Goal: Communication & Community: Ask a question

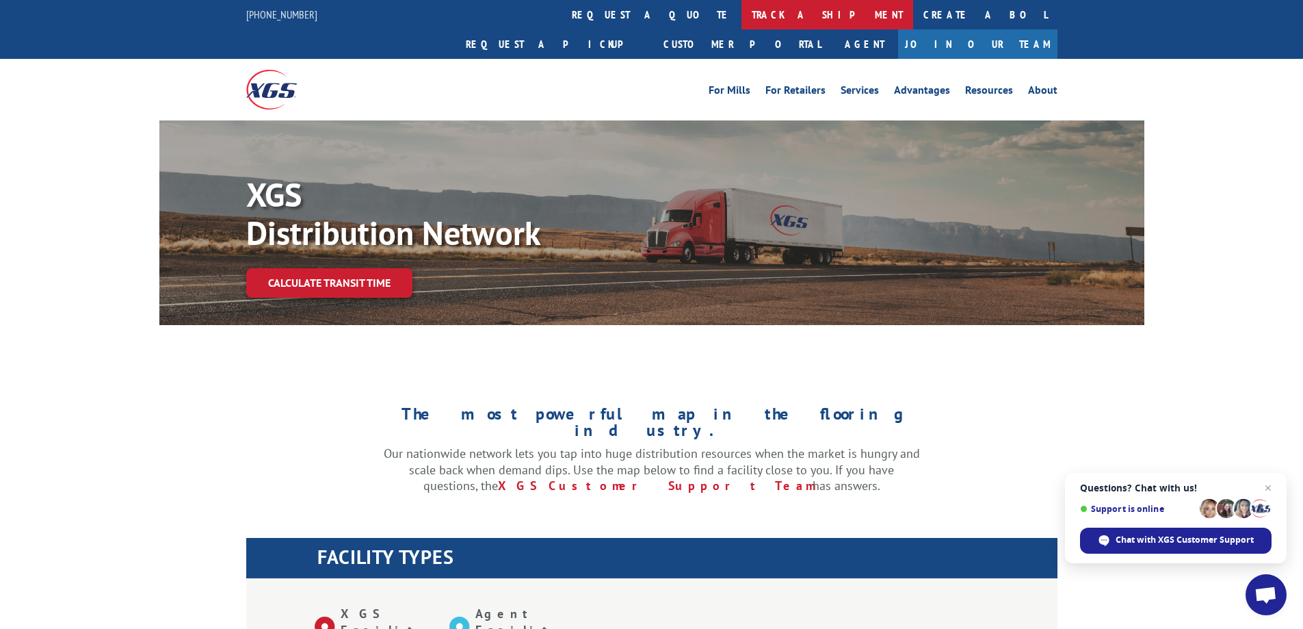
click at [741, 22] on link "track a shipment" at bounding box center [827, 14] width 172 height 29
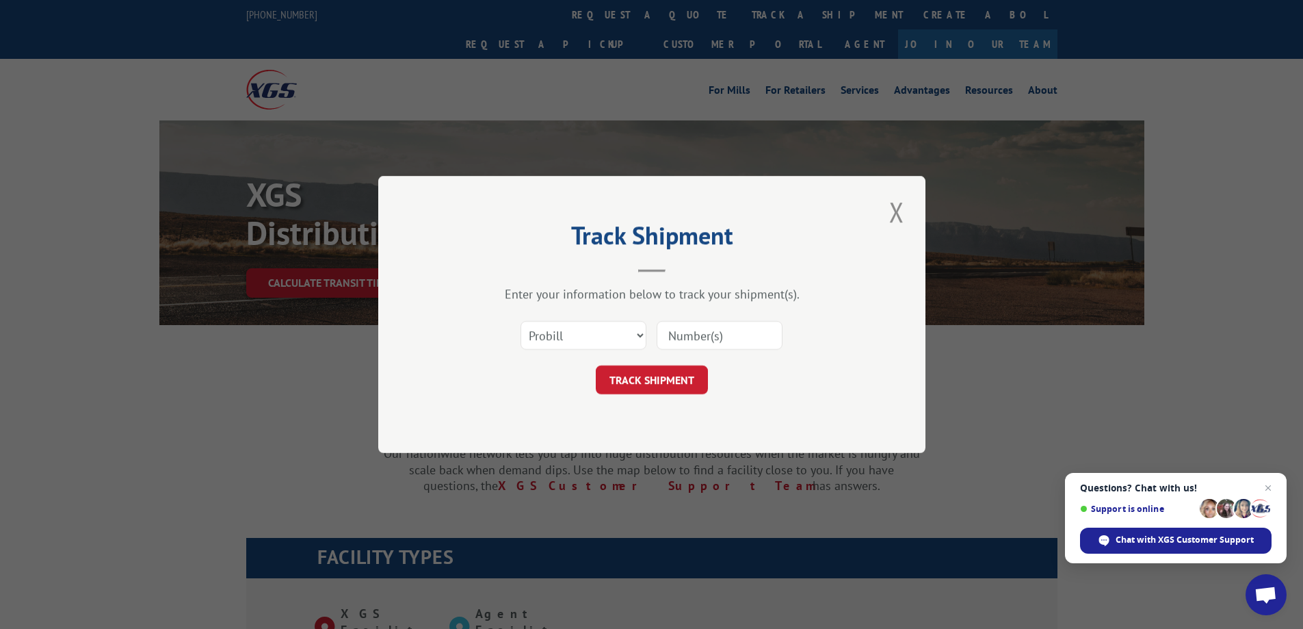
click at [696, 345] on input at bounding box center [720, 335] width 126 height 29
paste input "17537326"
type input "17537326"
click at [661, 388] on button "TRACK SHIPMENT" at bounding box center [652, 379] width 112 height 29
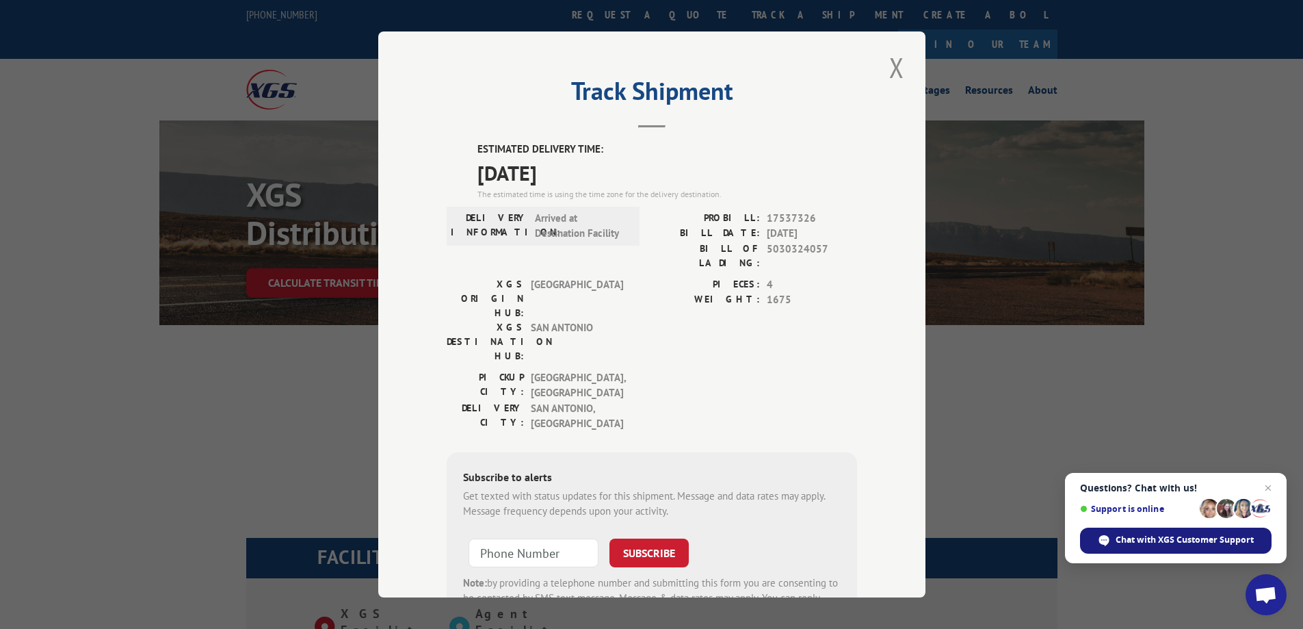
click at [1166, 548] on span "Chat with XGS Customer Support" at bounding box center [1175, 540] width 191 height 26
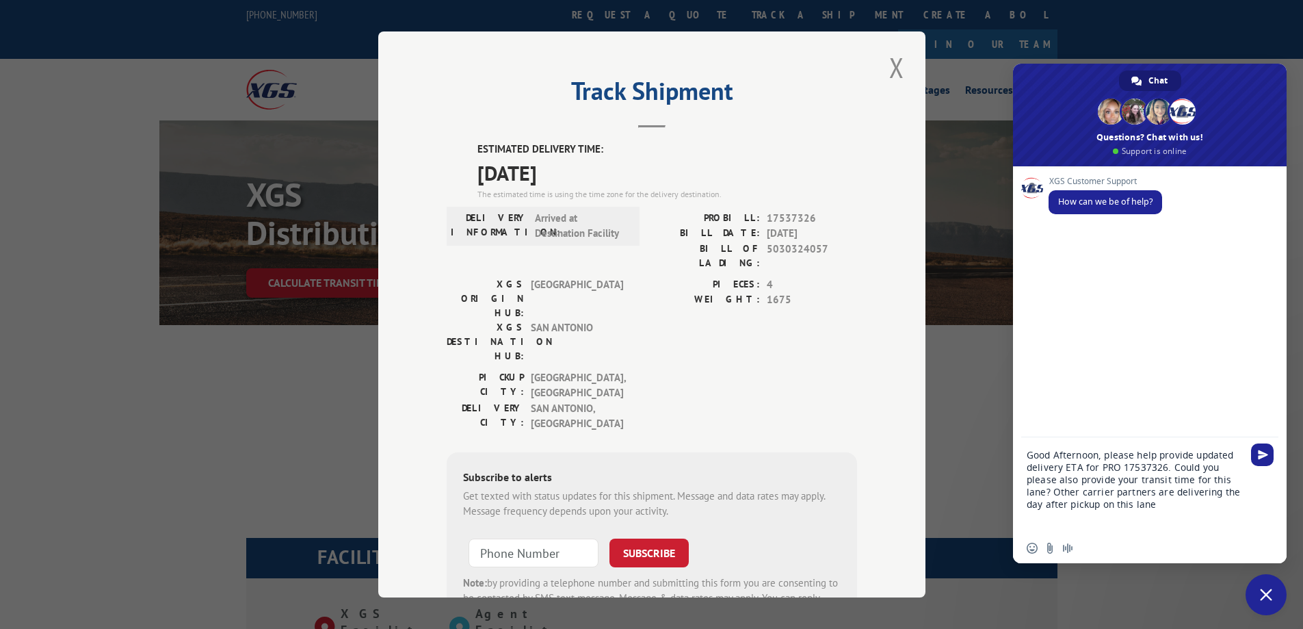
type textarea "Good Afternoon, please help provide updated delivery ETA for PRO 17537326. Coul…"
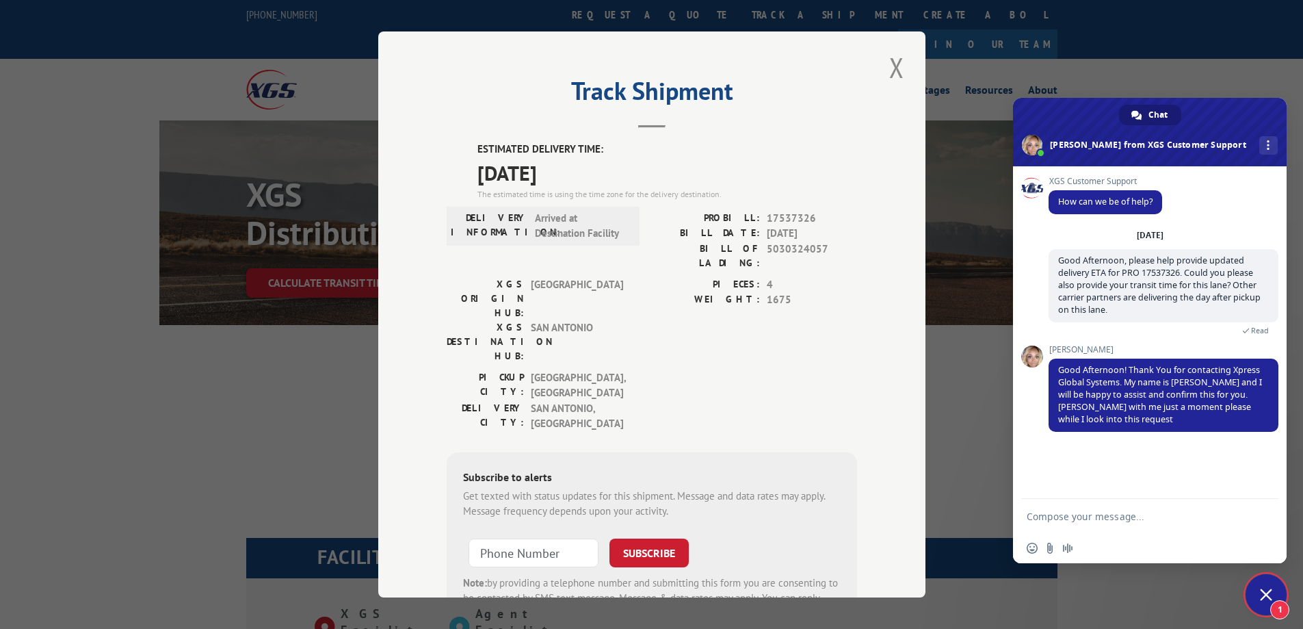
click at [1045, 513] on textarea "Compose your message..." at bounding box center [1136, 516] width 219 height 34
type textarea "Thank you, [PERSON_NAME]!"
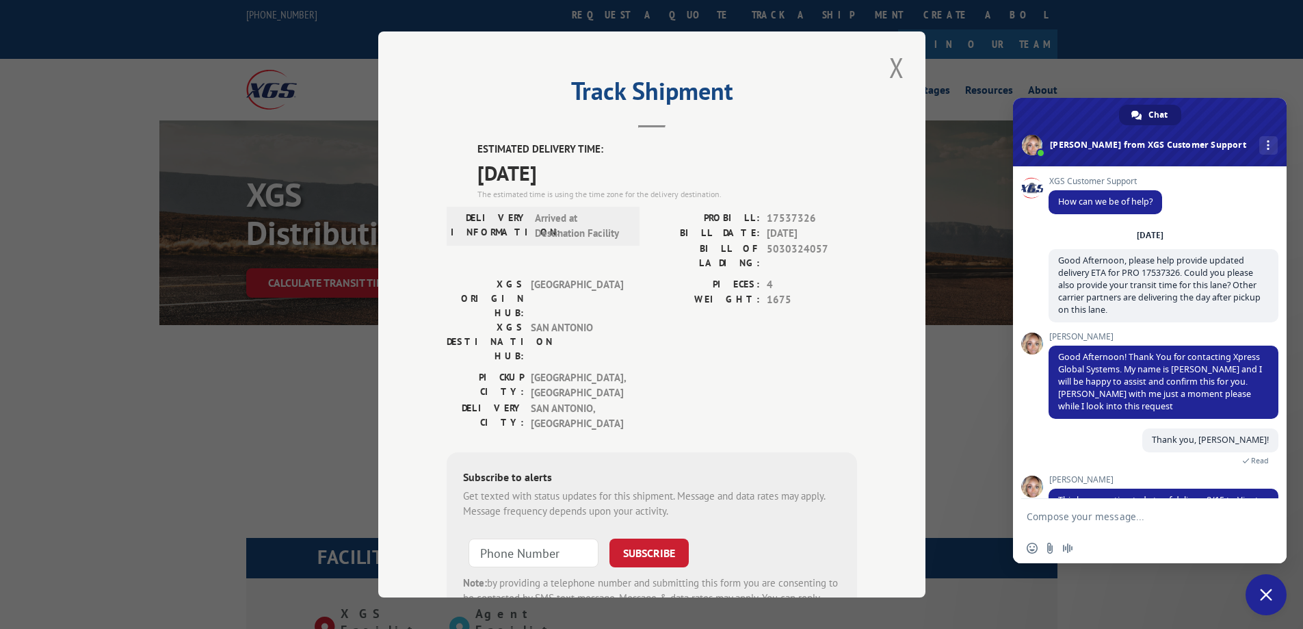
scroll to position [78, 0]
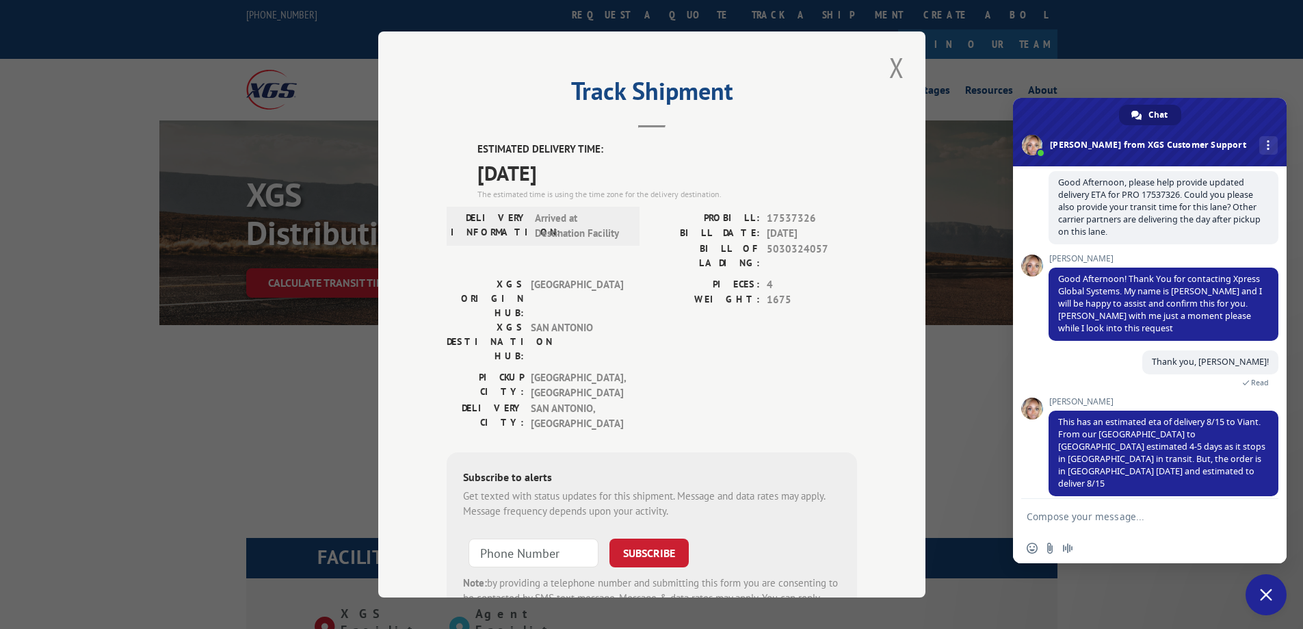
click at [1124, 516] on textarea "Compose your message..." at bounding box center [1136, 516] width 219 height 34
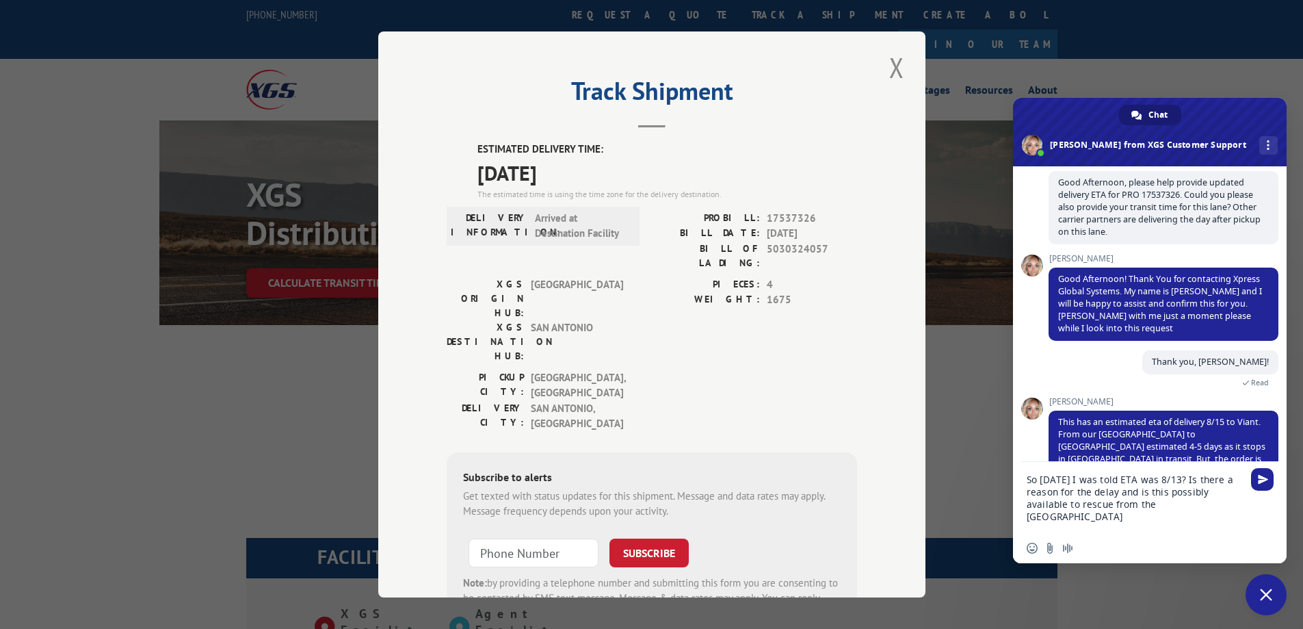
click at [1092, 491] on textarea "So [DATE] I was told ETA was 8/13? Is there a reason for the delay and is this …" at bounding box center [1136, 497] width 219 height 71
click at [1083, 518] on textarea "So [DATE] I was told ETA was 8/13? Is there a reason for the excessive delay an…" at bounding box center [1136, 497] width 219 height 71
type textarea "So [DATE] I was told ETA was 8/13? Is there a reason for the excessive delay an…"
click at [1260, 481] on span "Send" at bounding box center [1263, 479] width 10 height 10
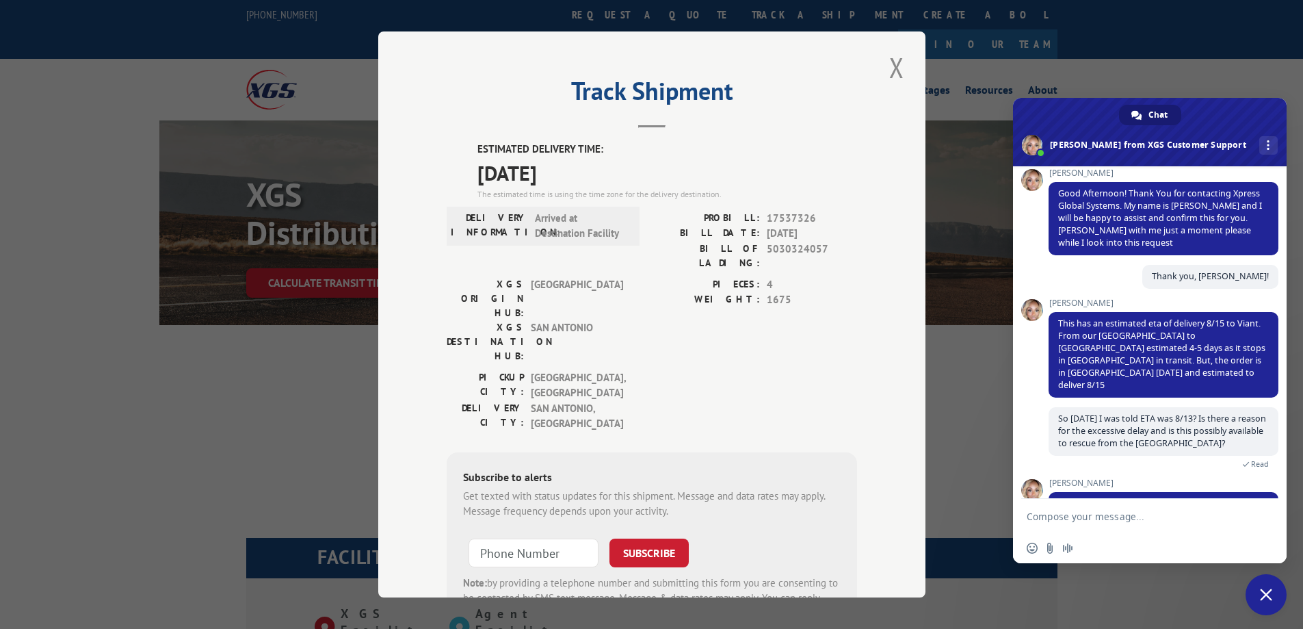
scroll to position [334, 0]
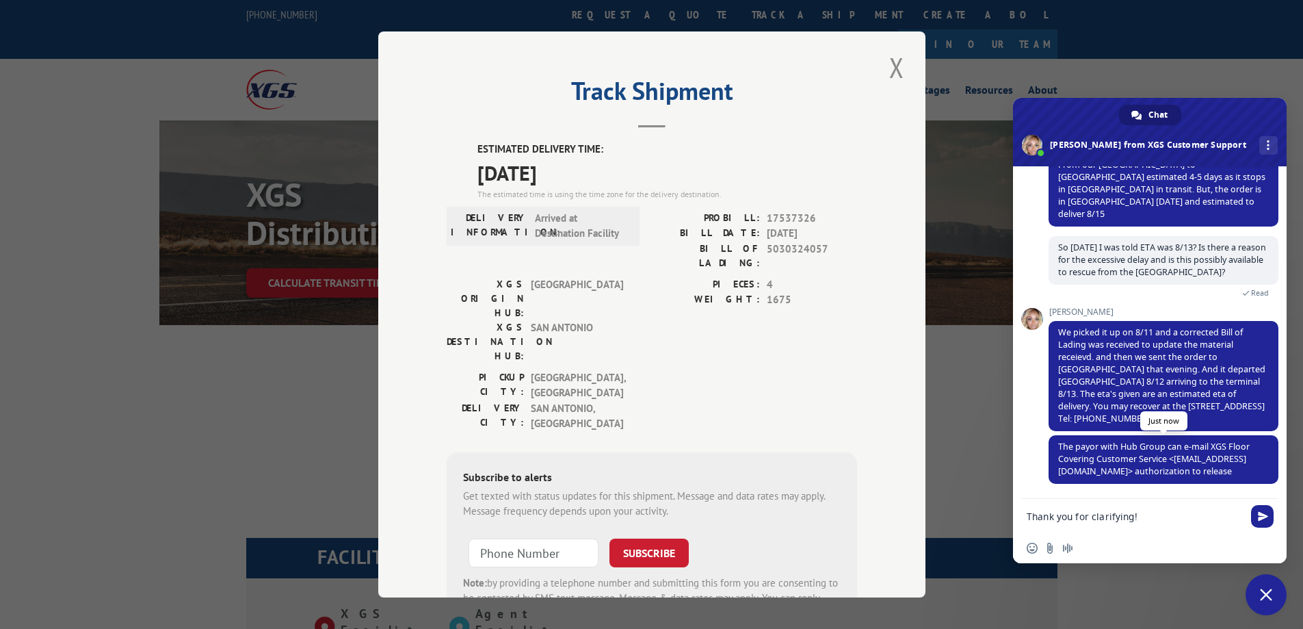
type textarea "Thank you for clarifying!"
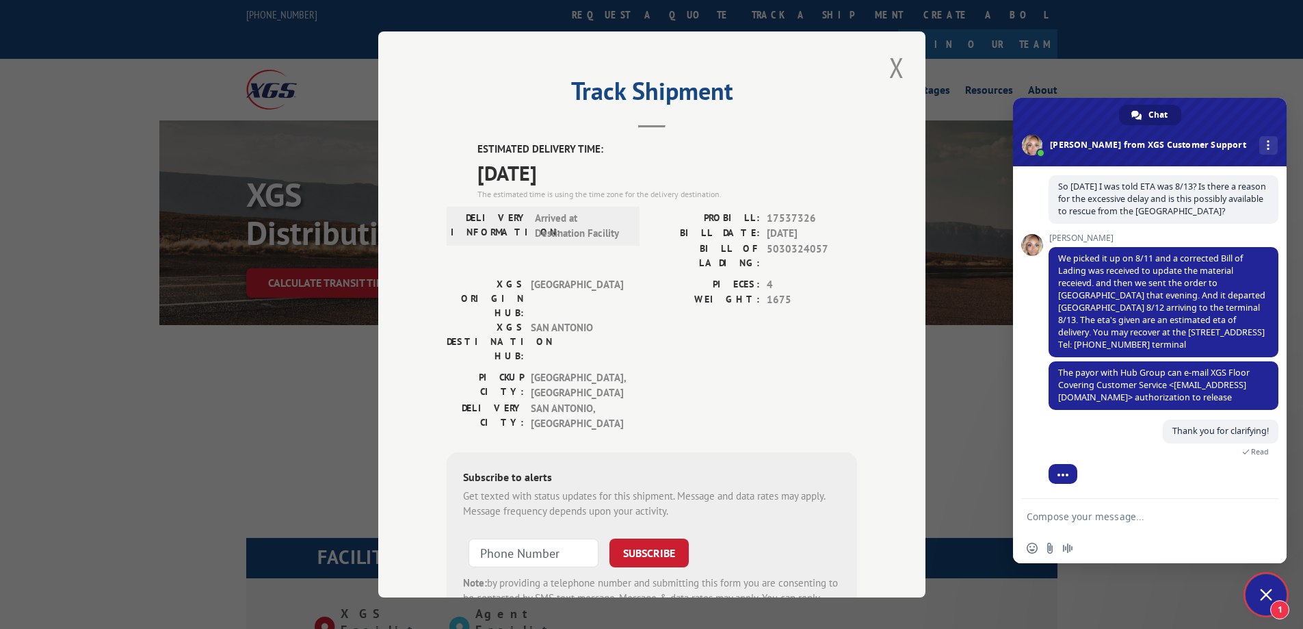
scroll to position [427, 0]
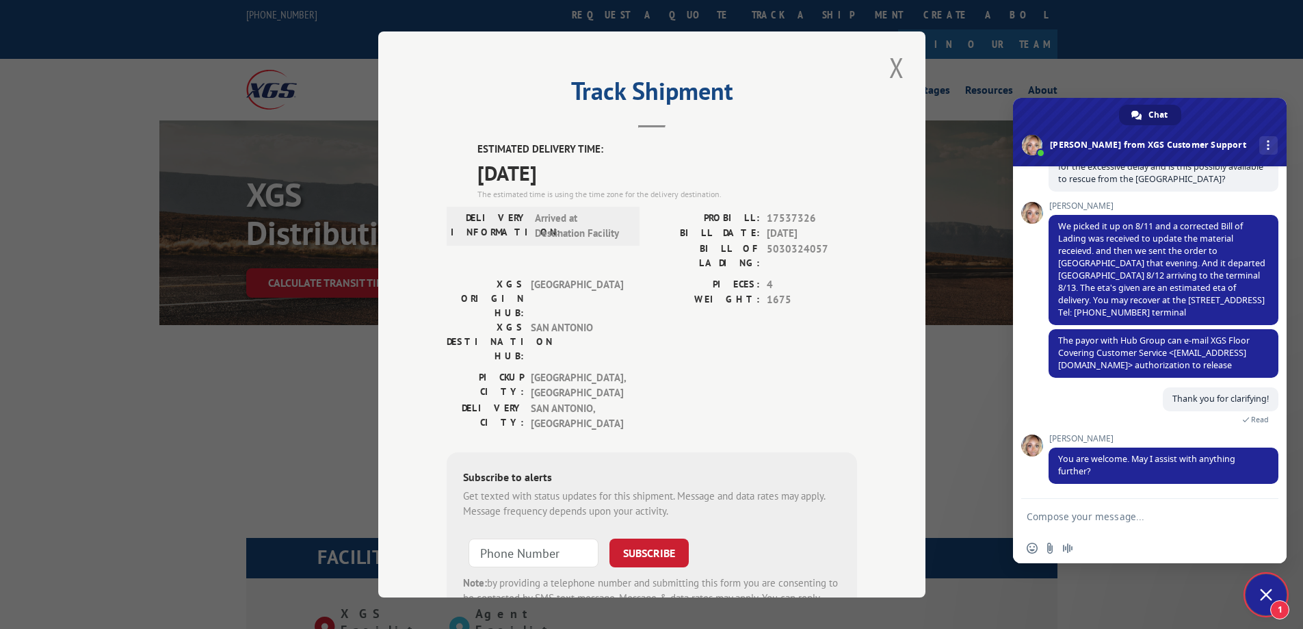
click at [1081, 522] on textarea "Compose your message..." at bounding box center [1136, 516] width 219 height 34
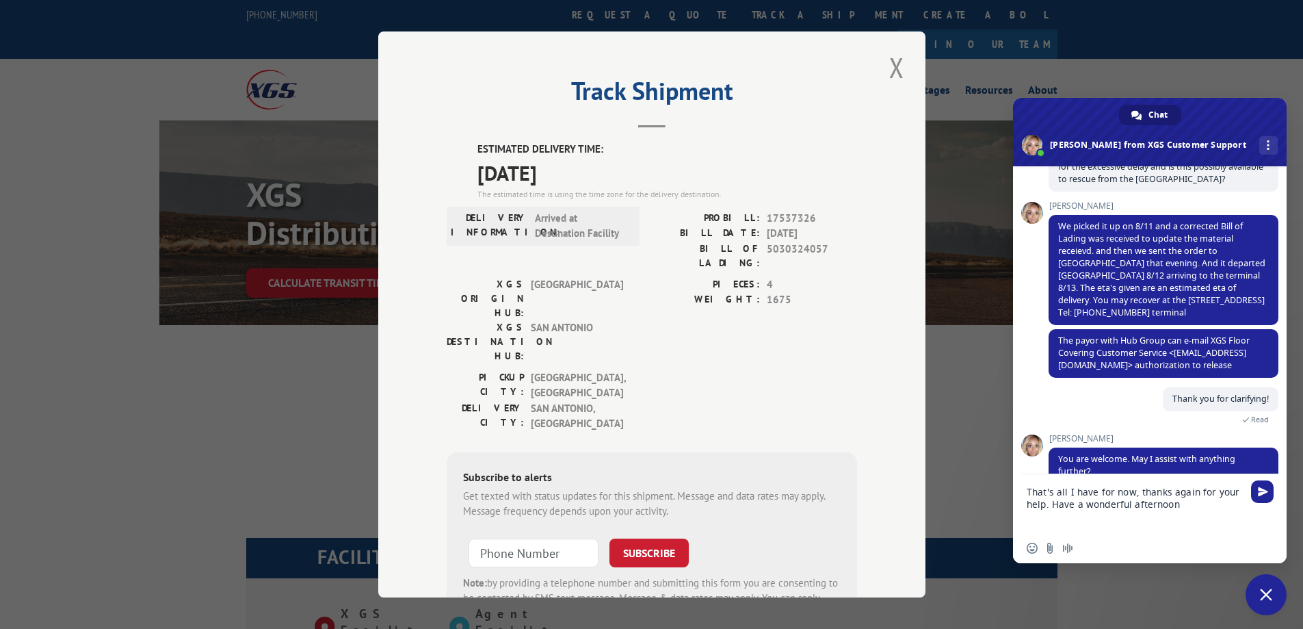
type textarea "That's all I have for now, thanks again for your help. Have a wonderful afterno…"
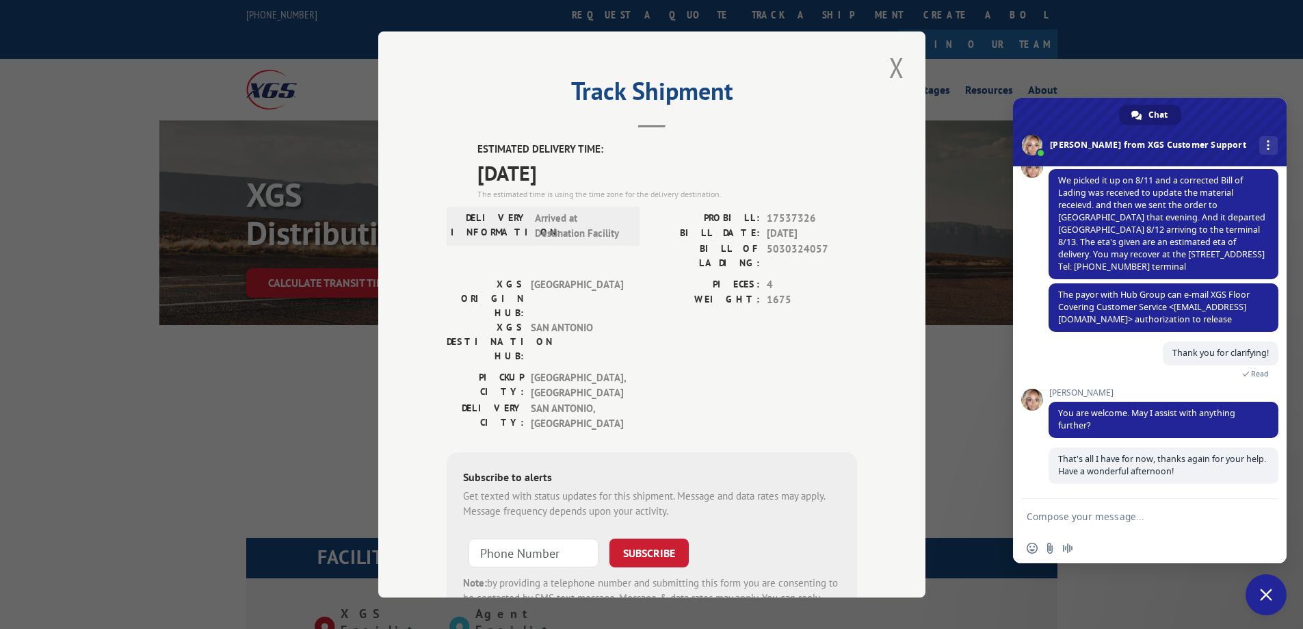
scroll to position [473, 0]
click at [1274, 599] on span "Close chat" at bounding box center [1265, 594] width 41 height 41
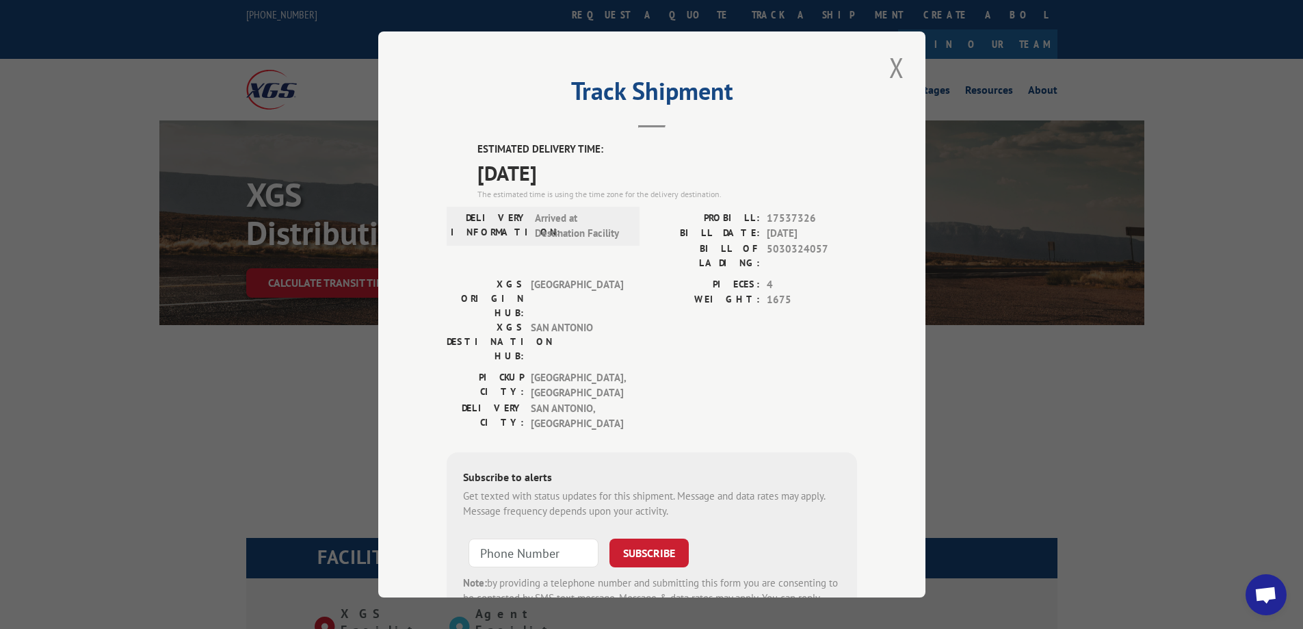
click at [781, 216] on span "17537326" at bounding box center [812, 219] width 90 height 16
copy span "17537326"
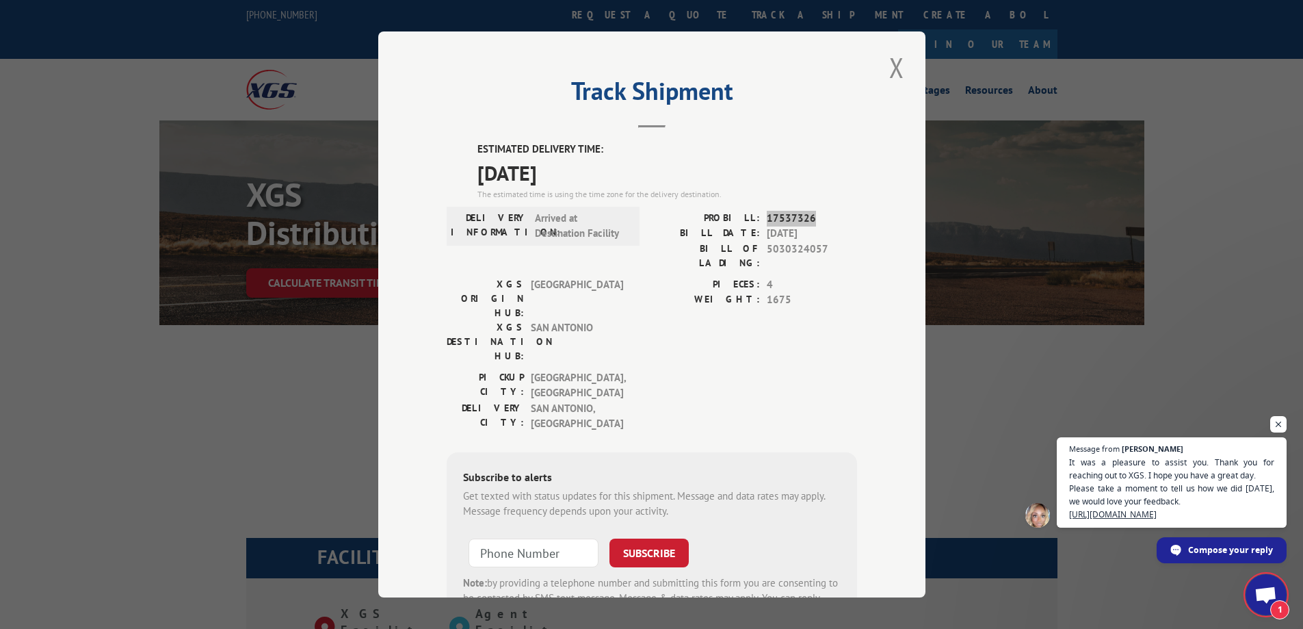
scroll to position [489, 0]
click at [1276, 416] on span "Open chat" at bounding box center [1278, 424] width 16 height 16
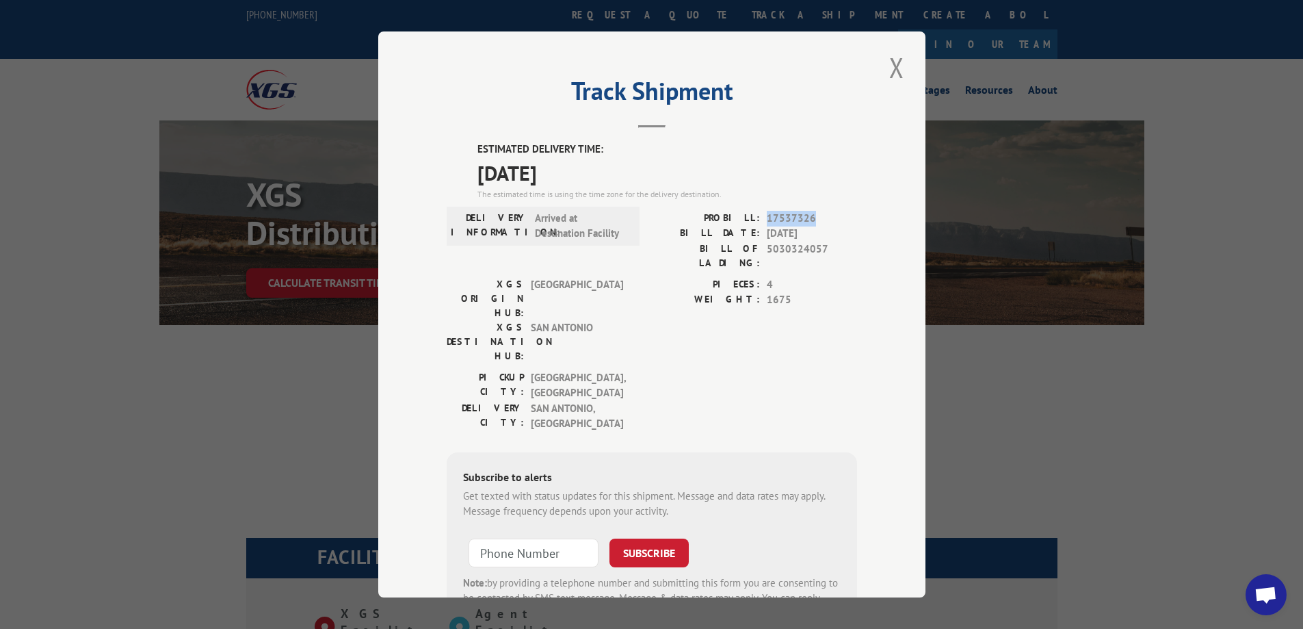
click at [899, 71] on button "Close modal" at bounding box center [896, 68] width 23 height 38
